Goal: Information Seeking & Learning: Learn about a topic

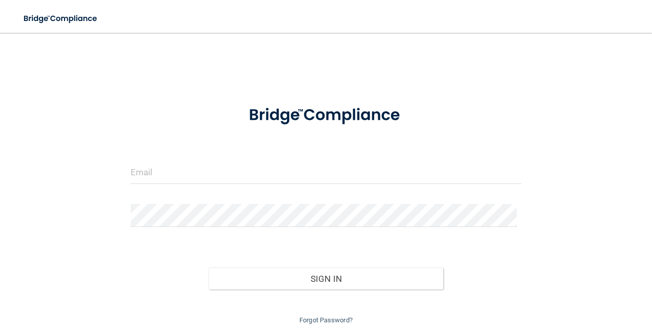
click at [273, 163] on form "Invalid email/password. You don't have permission to access that page. Sign In …" at bounding box center [326, 210] width 391 height 232
click at [272, 166] on input "email" at bounding box center [326, 172] width 391 height 23
type input "[EMAIL_ADDRESS][DOMAIN_NAME]"
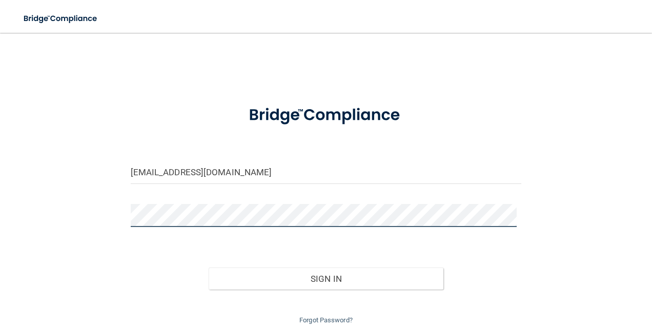
click at [209, 268] on button "Sign In" at bounding box center [326, 279] width 235 height 23
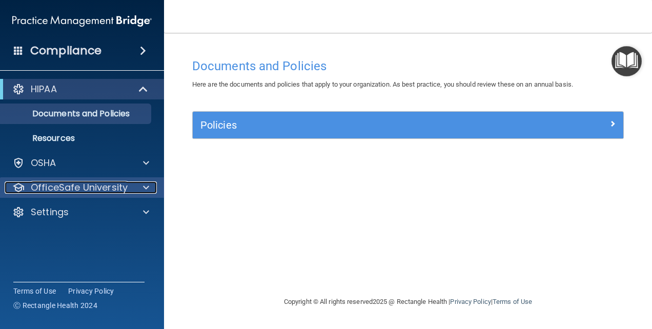
click at [109, 185] on p "OfficeSafe University" at bounding box center [79, 188] width 97 height 12
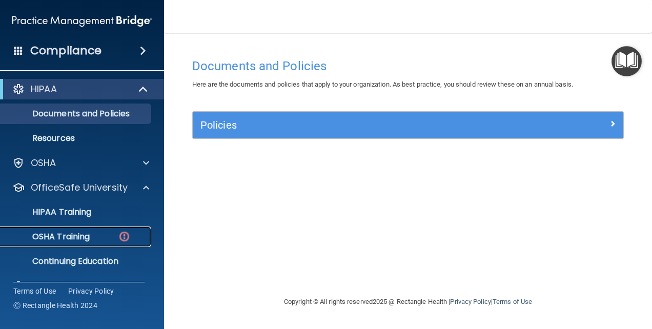
click at [73, 238] on p "OSHA Training" at bounding box center [48, 237] width 83 height 10
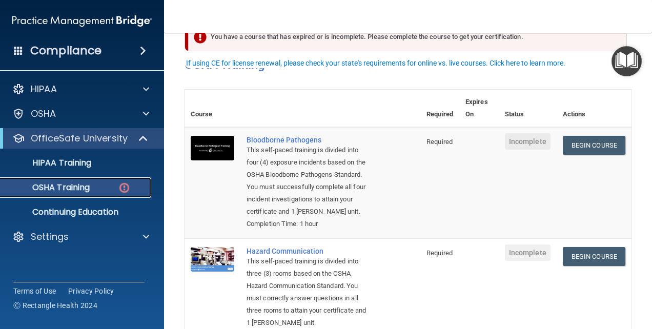
scroll to position [51, 0]
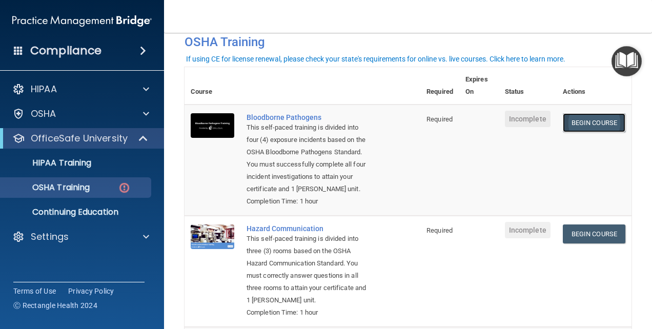
click at [602, 126] on link "Begin Course" at bounding box center [594, 122] width 63 height 19
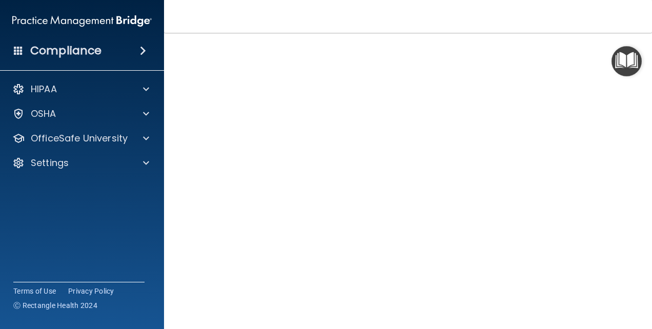
scroll to position [43, 0]
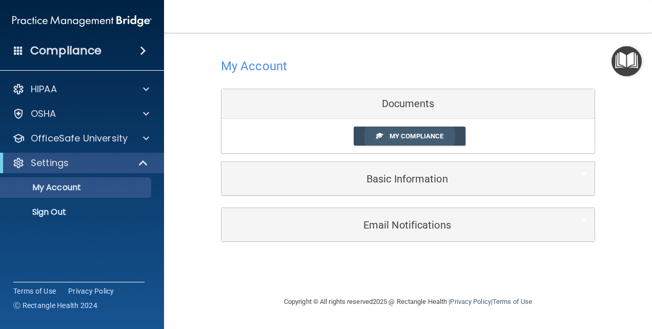
click at [435, 140] on span "My Compliance" at bounding box center [417, 136] width 54 height 8
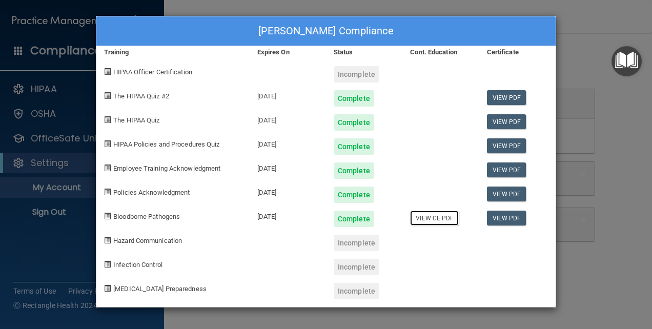
click at [434, 221] on link "View CE PDF" at bounding box center [434, 218] width 49 height 15
click at [606, 96] on div "Jazmin Orozco's Compliance Training Expires On Status Cont. Education Certifica…" at bounding box center [326, 164] width 652 height 329
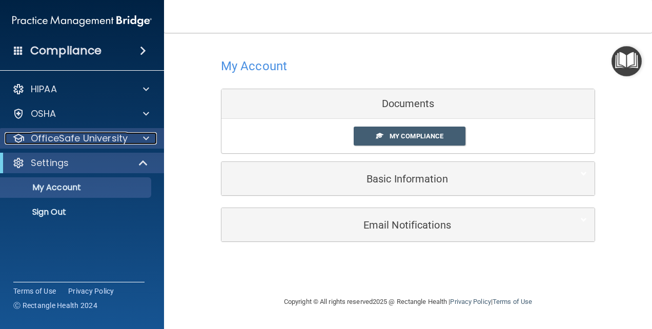
click at [63, 139] on p "OfficeSafe University" at bounding box center [79, 138] width 97 height 12
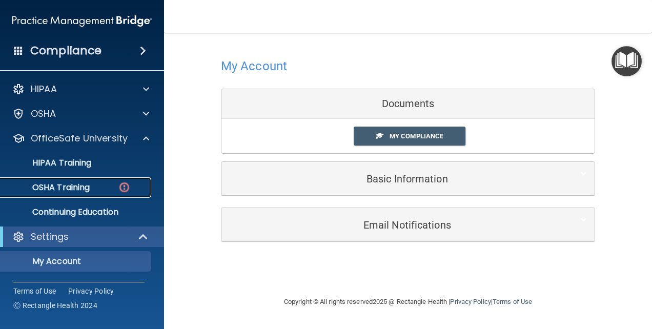
click at [69, 187] on p "OSHA Training" at bounding box center [48, 188] width 83 height 10
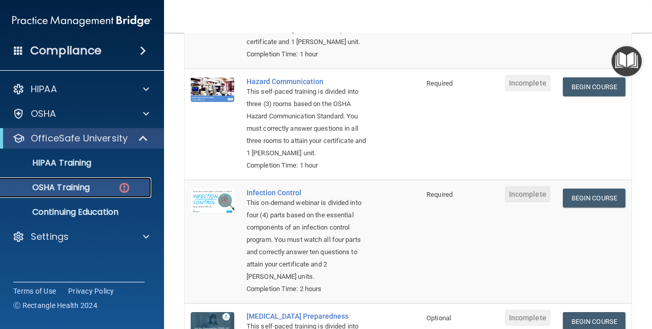
scroll to position [197, 0]
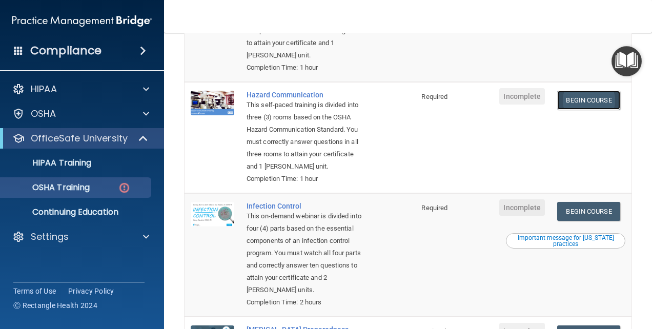
click at [572, 99] on link "Begin Course" at bounding box center [589, 100] width 63 height 19
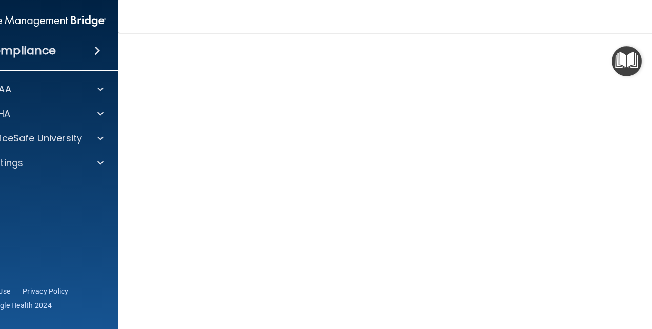
scroll to position [56, 0]
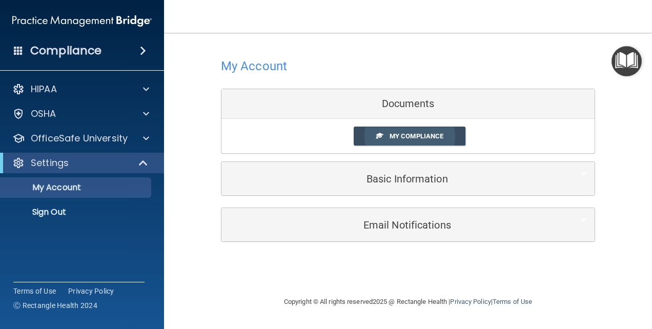
click at [420, 131] on link "My Compliance" at bounding box center [410, 136] width 112 height 19
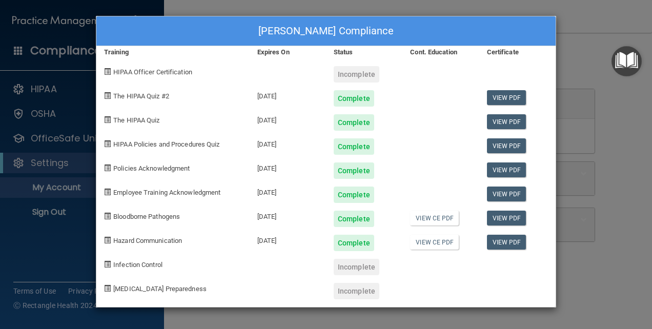
click at [600, 44] on div "Jazmin Orozco's Compliance Training Expires On Status Cont. Education Certifica…" at bounding box center [326, 164] width 652 height 329
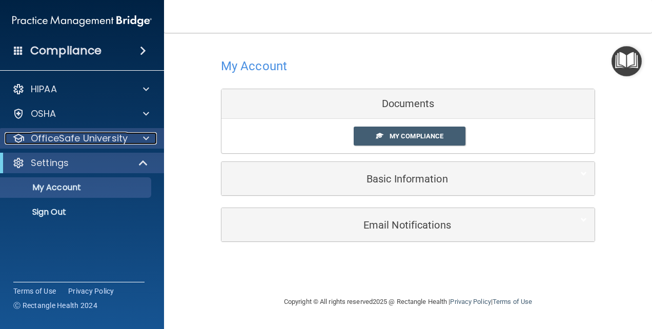
click at [74, 139] on p "OfficeSafe University" at bounding box center [79, 138] width 97 height 12
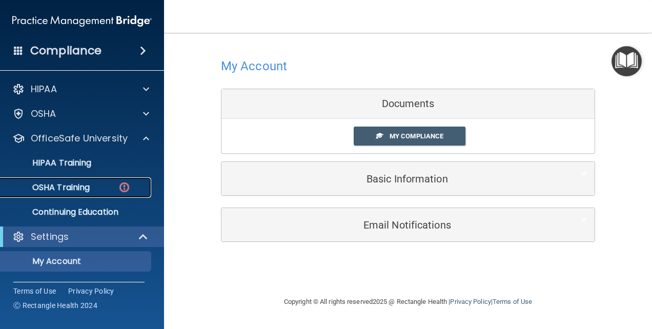
click at [68, 185] on p "OSHA Training" at bounding box center [48, 188] width 83 height 10
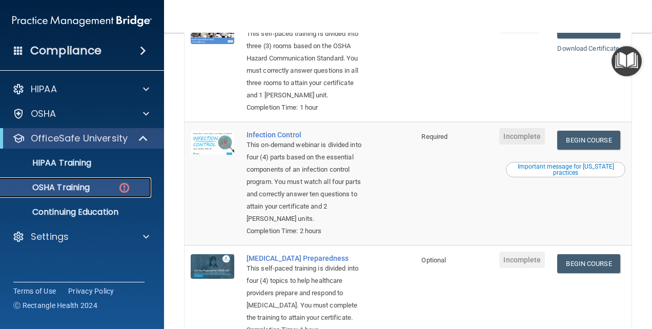
scroll to position [268, 0]
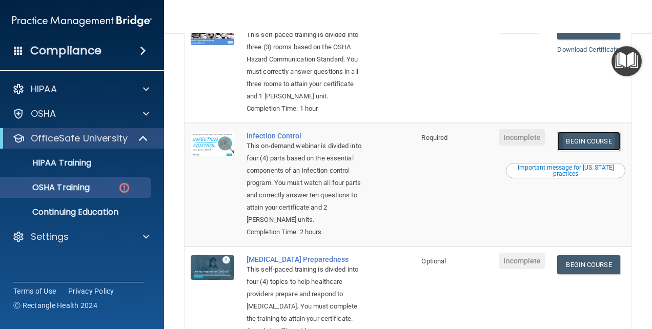
click at [588, 151] on link "Begin Course" at bounding box center [589, 141] width 63 height 19
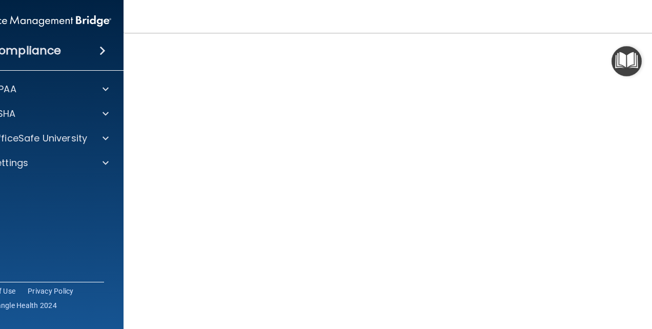
scroll to position [48, 0]
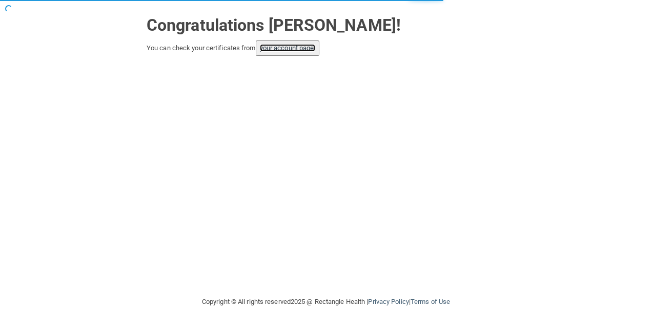
click at [288, 46] on link "your account page!" at bounding box center [288, 48] width 56 height 8
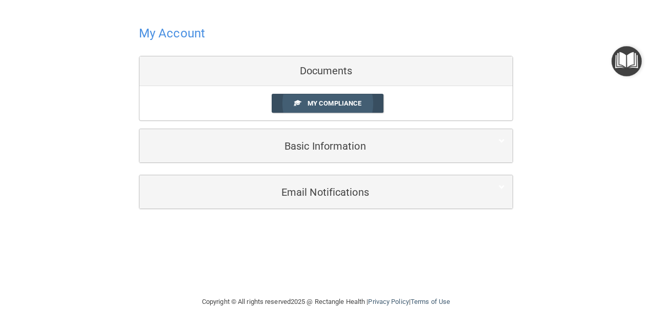
click at [334, 102] on span "My Compliance" at bounding box center [335, 104] width 54 height 8
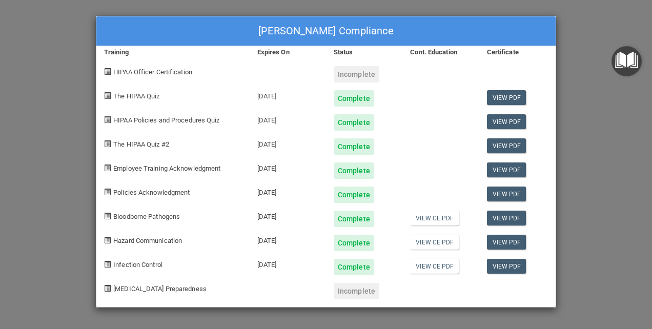
click at [623, 124] on div "Jazmin Orozco's Compliance Training Expires On Status Cont. Education Certifica…" at bounding box center [326, 164] width 652 height 329
